Goal: Entertainment & Leisure: Consume media (video, audio)

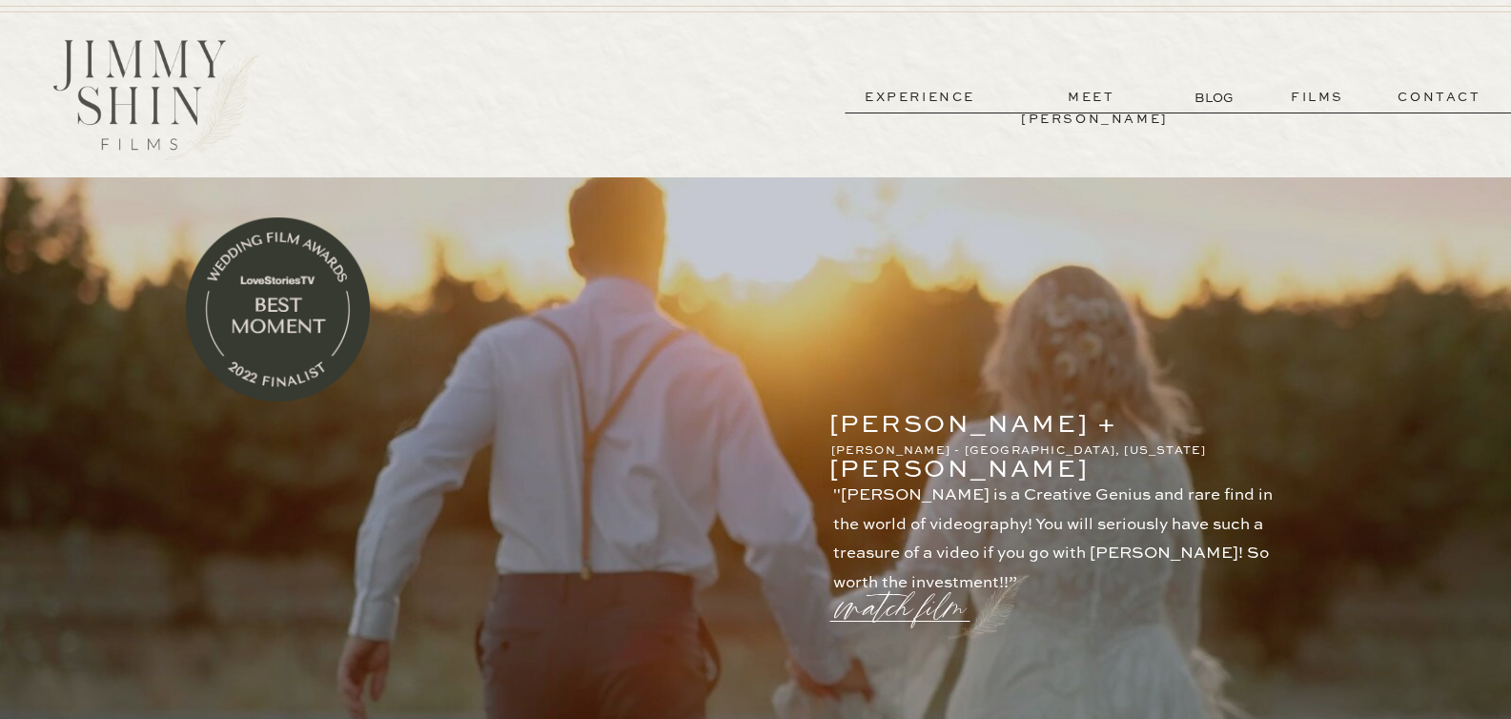
click at [1104, 106] on p "meet [PERSON_NAME]" at bounding box center [1091, 98] width 141 height 22
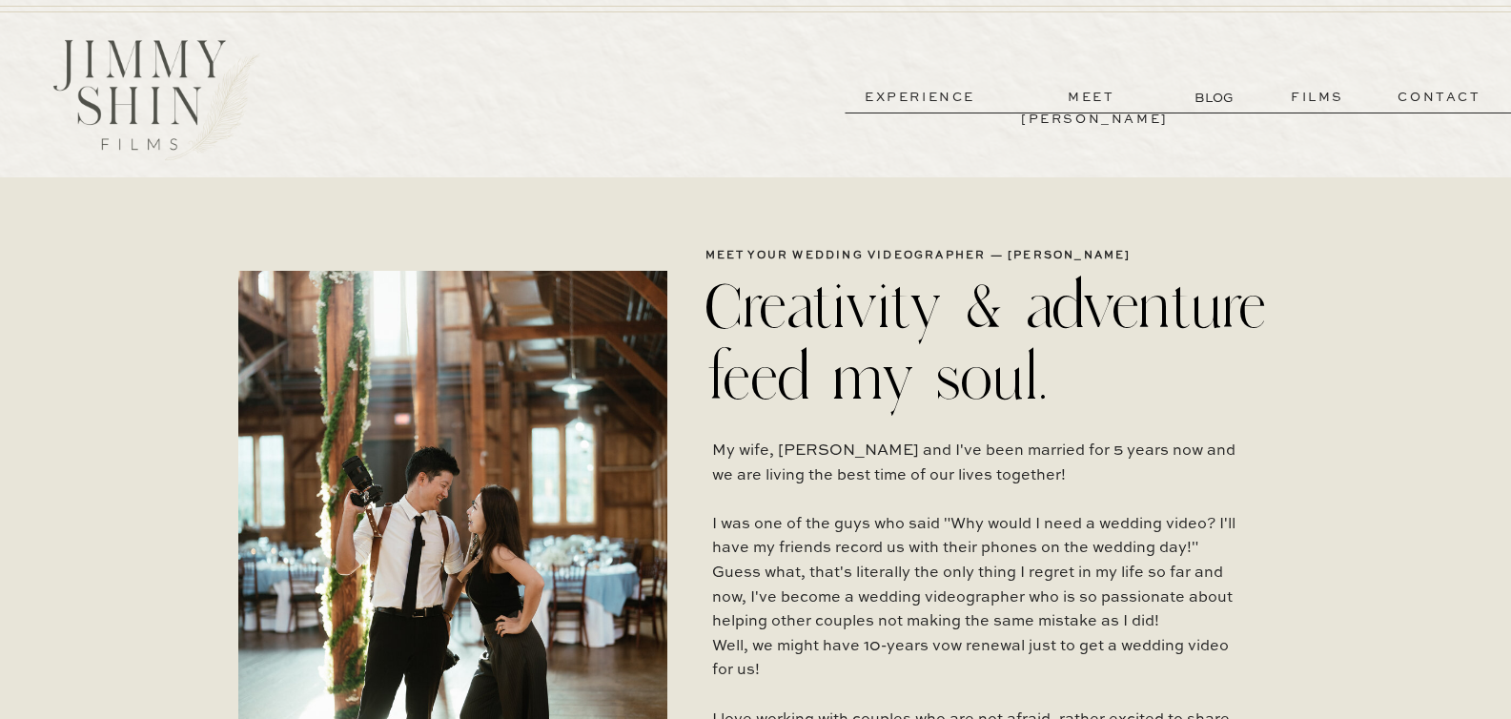
click at [1314, 101] on p "films" at bounding box center [1317, 98] width 93 height 22
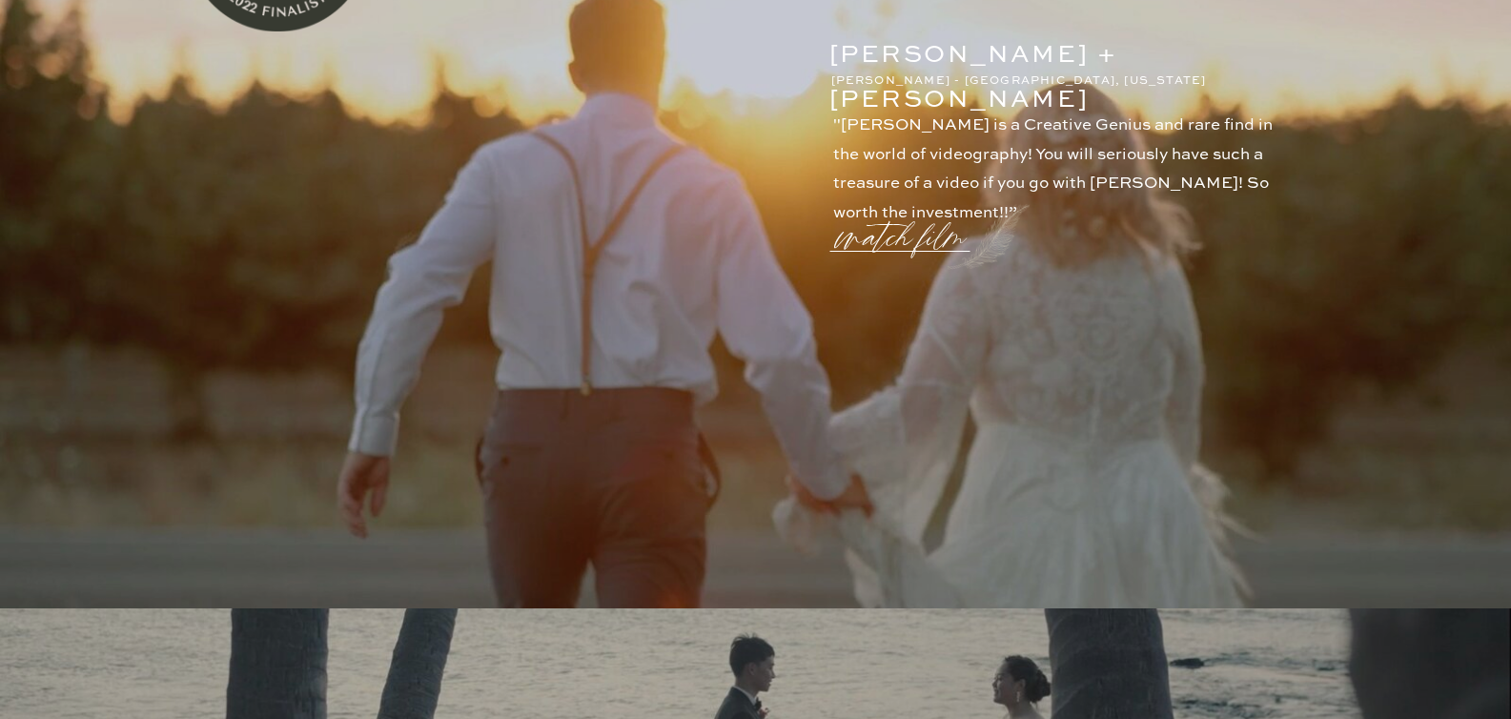
click at [908, 240] on p "watch film" at bounding box center [906, 226] width 137 height 72
click at [1214, 120] on icon at bounding box center [1212, 117] width 69 height 76
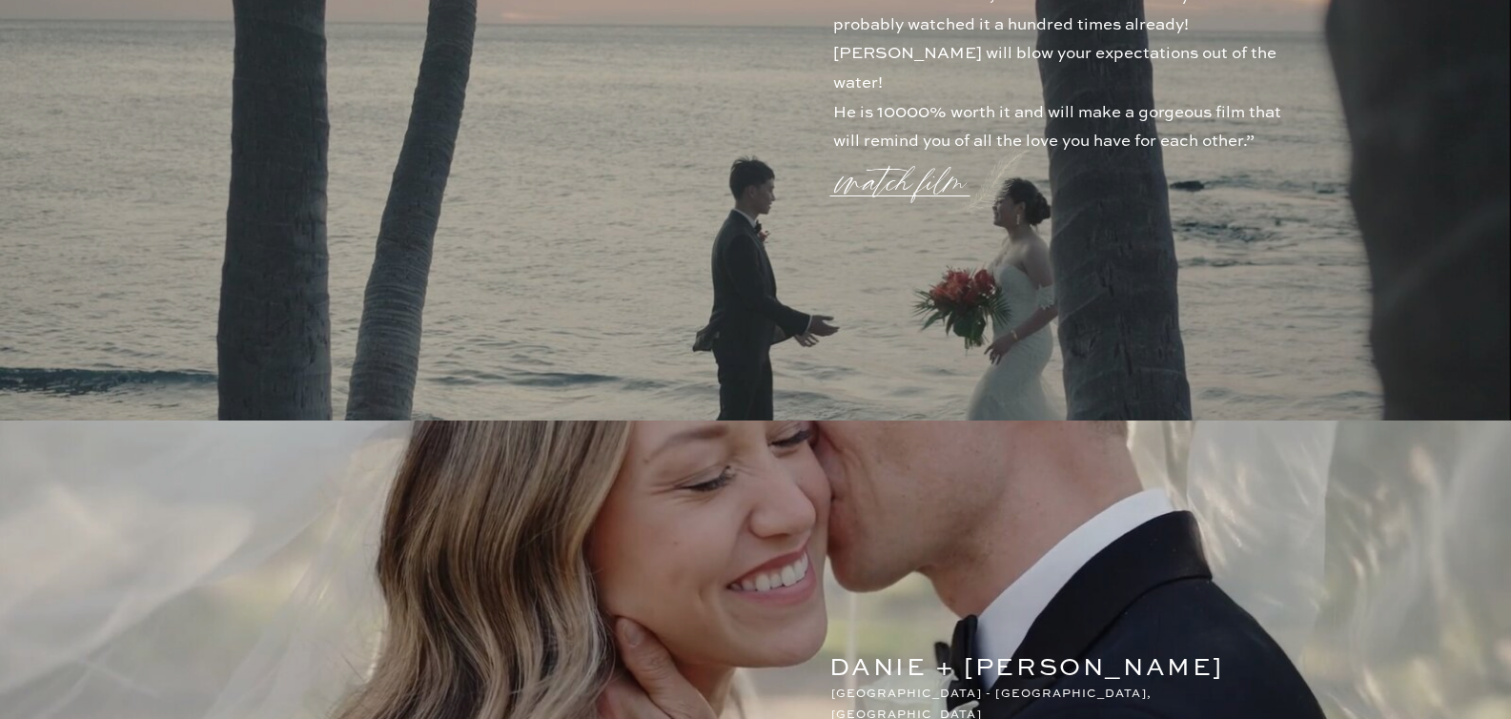
scroll to position [1396, 0]
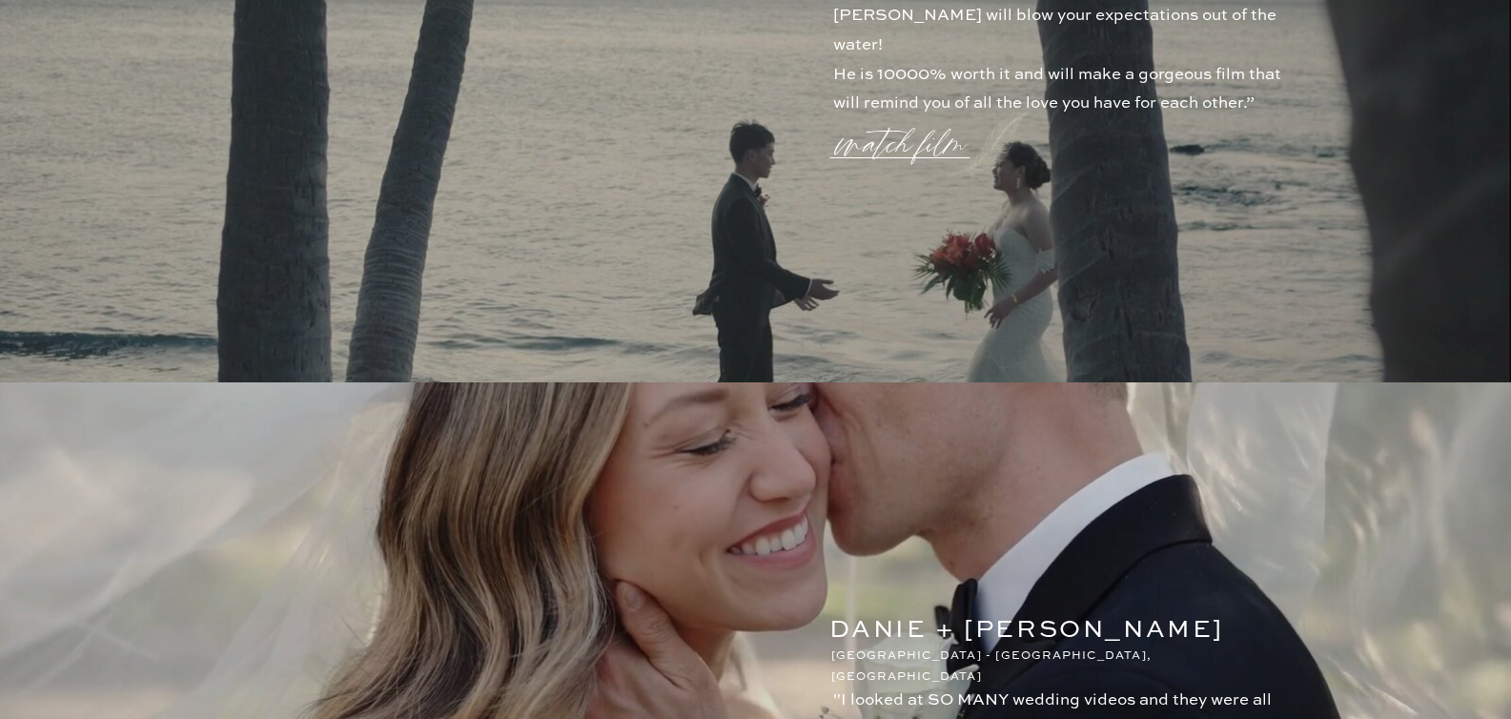
click at [874, 153] on p "watch film" at bounding box center [906, 132] width 137 height 72
click at [1214, 114] on icon at bounding box center [1212, 117] width 69 height 76
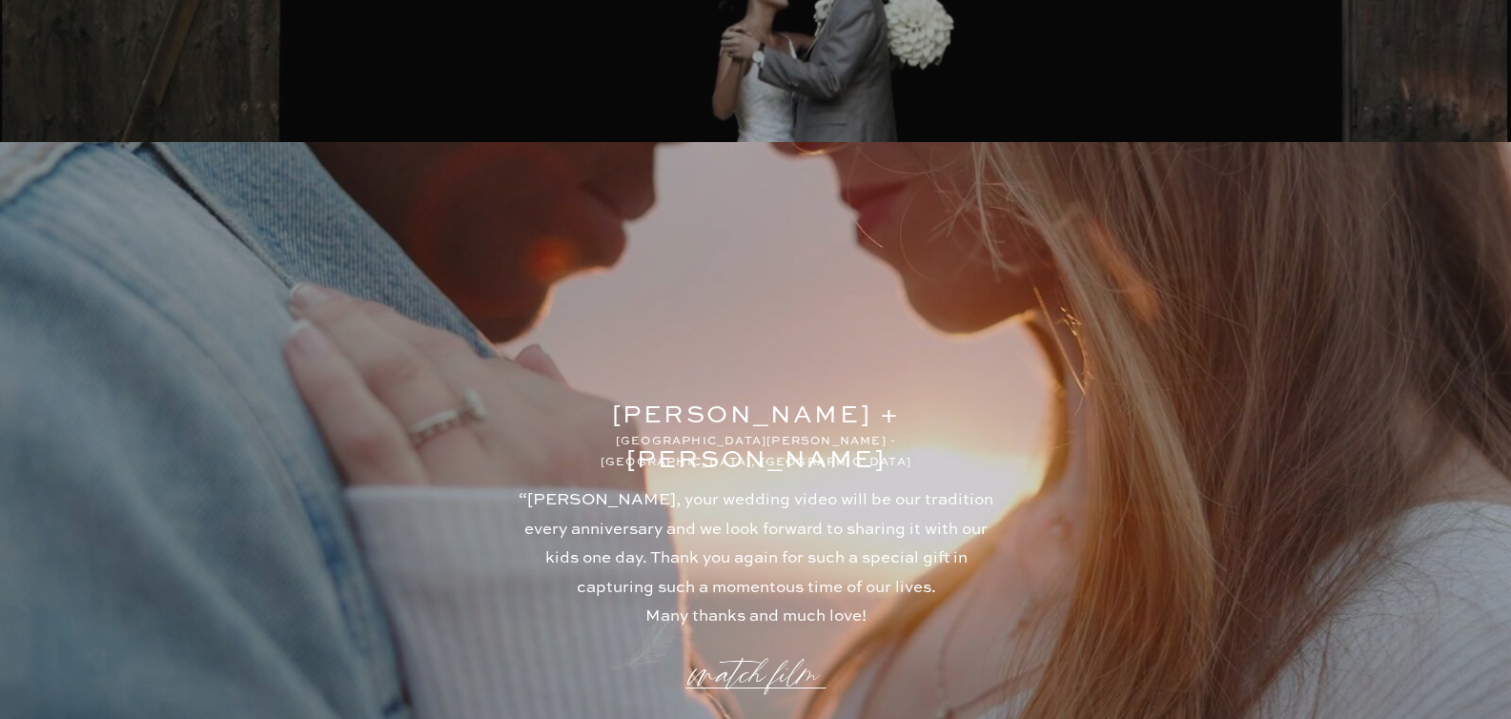
scroll to position [4797, 0]
